Goal: Task Accomplishment & Management: Complete application form

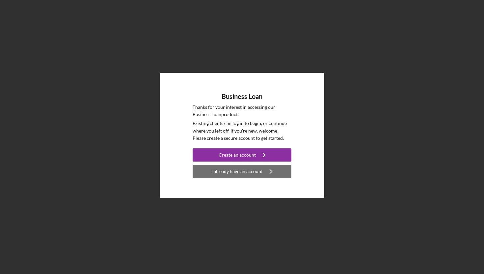
click at [231, 173] on div "I already have an account" at bounding box center [236, 171] width 51 height 13
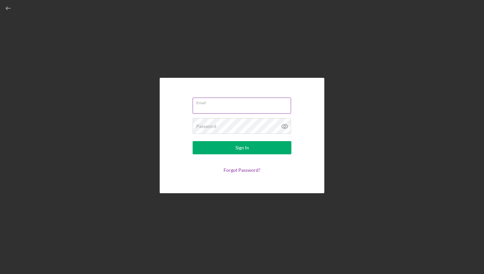
click at [226, 101] on div "Email" at bounding box center [242, 105] width 99 height 16
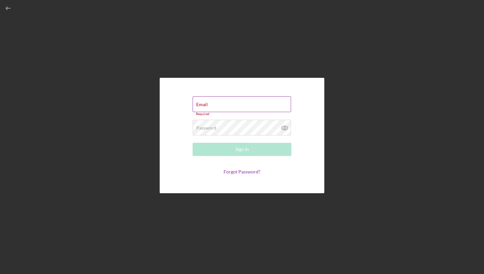
click at [220, 105] on input "Email" at bounding box center [242, 104] width 98 height 16
type input "[EMAIL_ADDRESS][DOMAIN_NAME]"
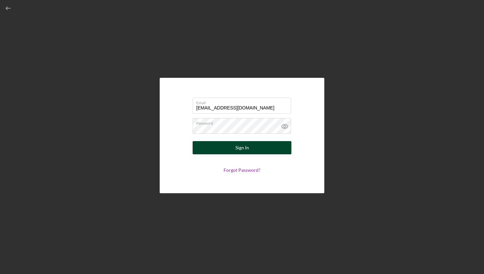
click at [243, 145] on div "Sign In" at bounding box center [241, 147] width 13 height 13
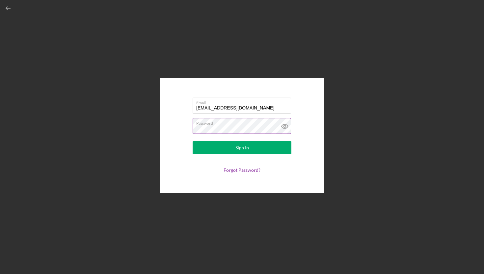
click at [285, 127] on icon at bounding box center [284, 126] width 2 height 2
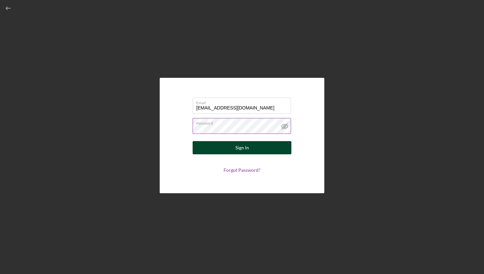
click at [249, 145] on button "Sign In" at bounding box center [242, 147] width 99 height 13
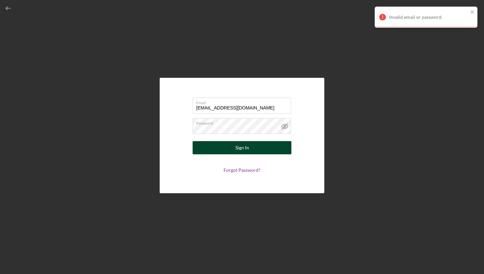
click at [234, 149] on button "Sign In" at bounding box center [242, 147] width 99 height 13
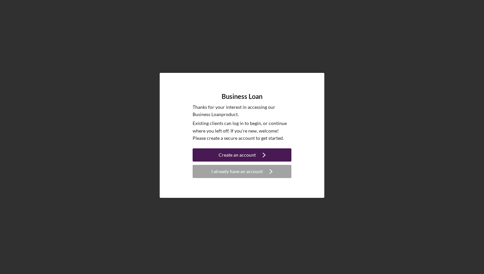
click at [250, 156] on div "Create an account" at bounding box center [237, 154] width 37 height 13
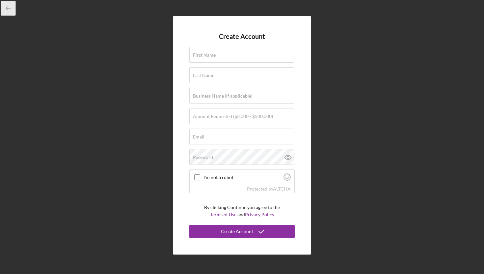
click at [6, 4] on icon "button" at bounding box center [8, 8] width 15 height 15
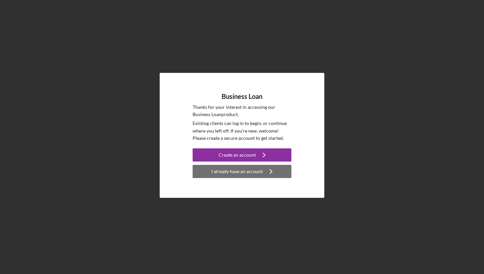
click at [221, 174] on div "I already have an account" at bounding box center [236, 171] width 51 height 13
